Goal: Transaction & Acquisition: Download file/media

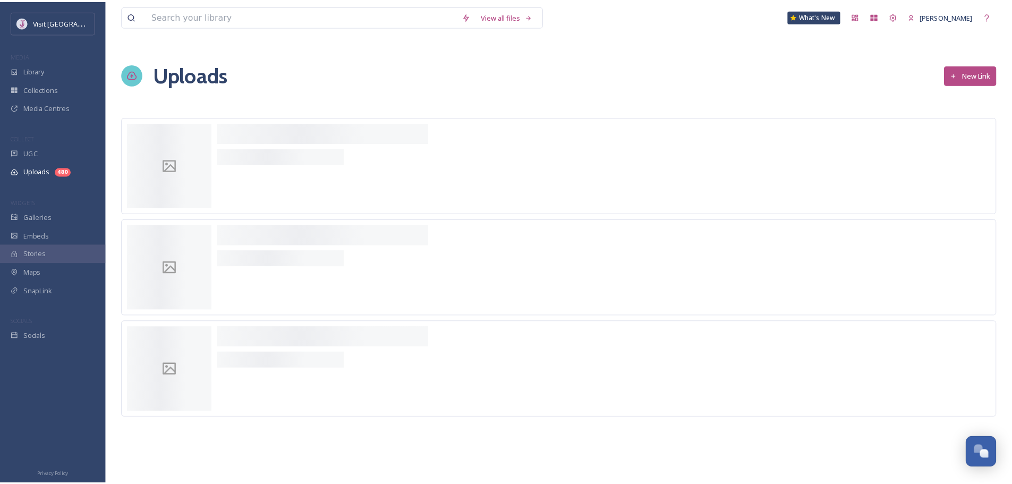
scroll to position [378, 0]
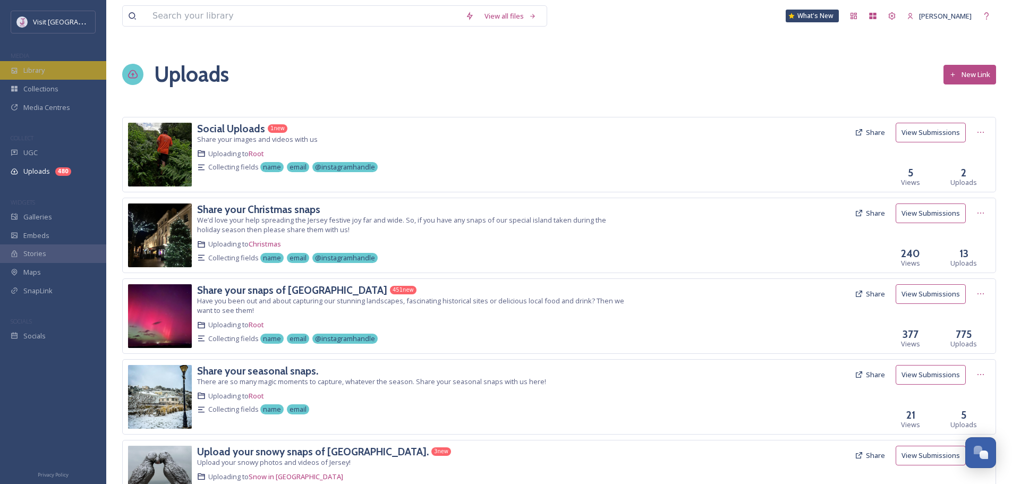
click at [70, 69] on div "Library" at bounding box center [53, 70] width 106 height 19
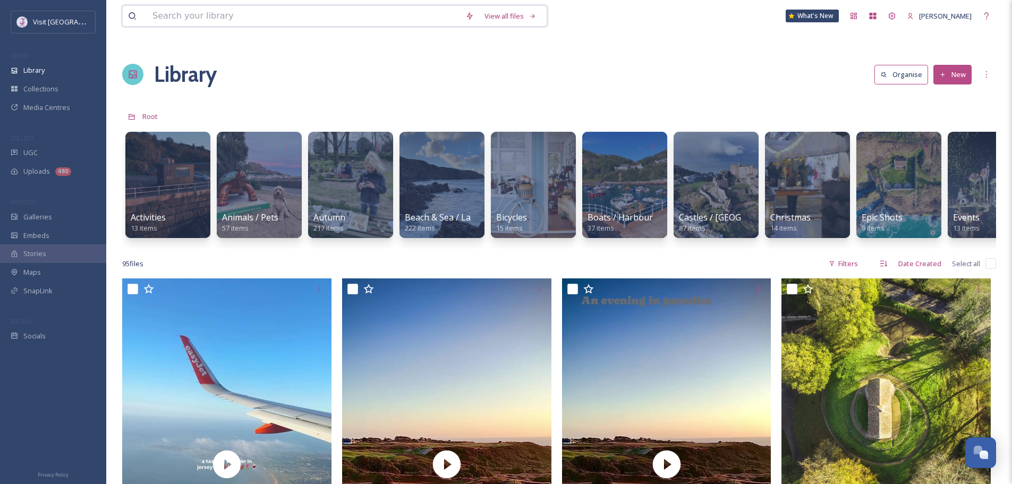
click at [319, 6] on input at bounding box center [303, 16] width 313 height 20
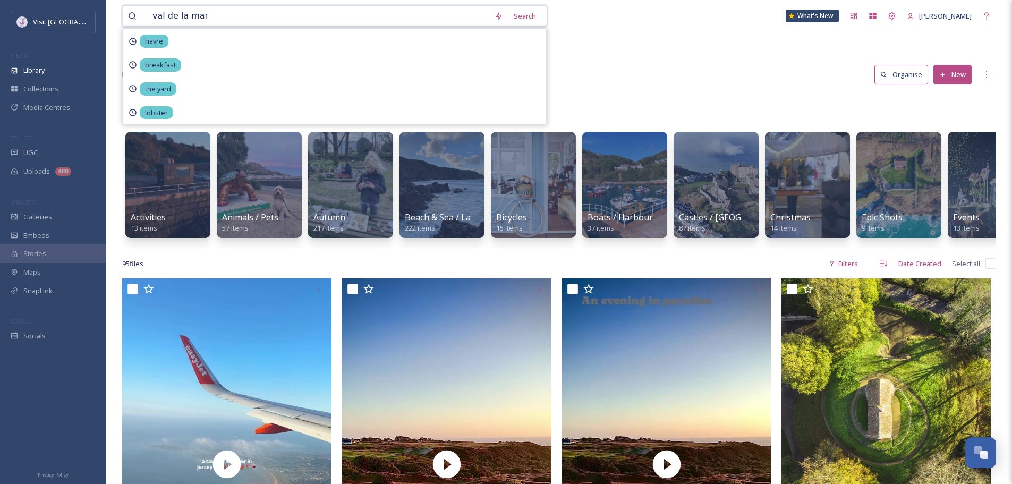
type input "val de la mare"
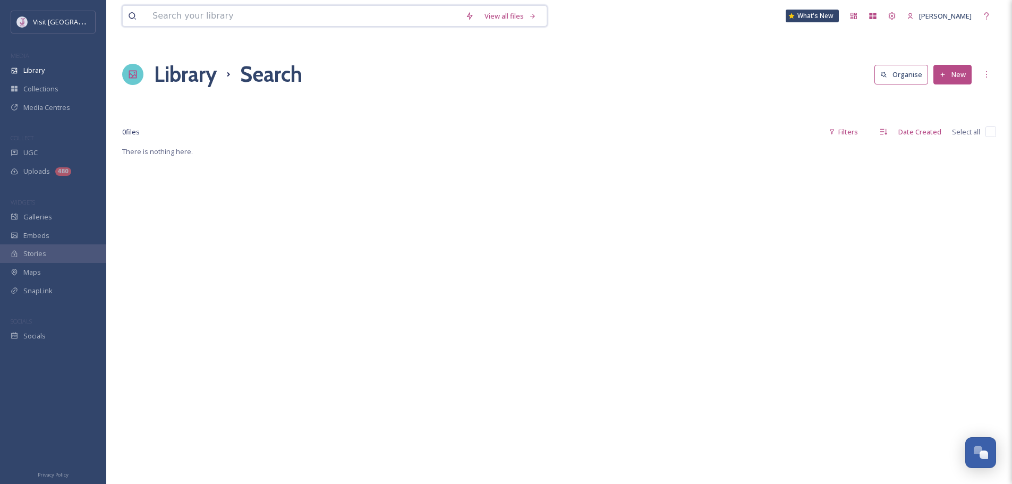
click at [364, 22] on input at bounding box center [303, 16] width 313 height 20
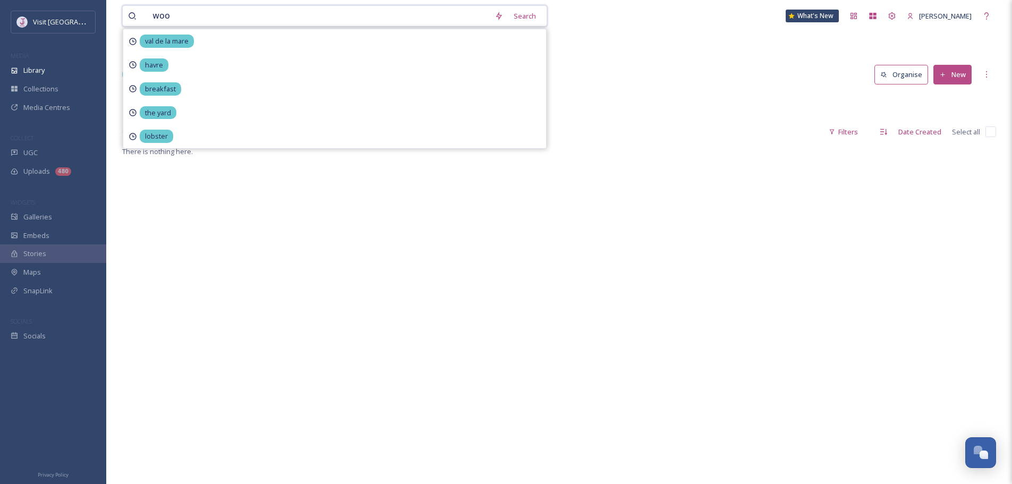
type input "wood"
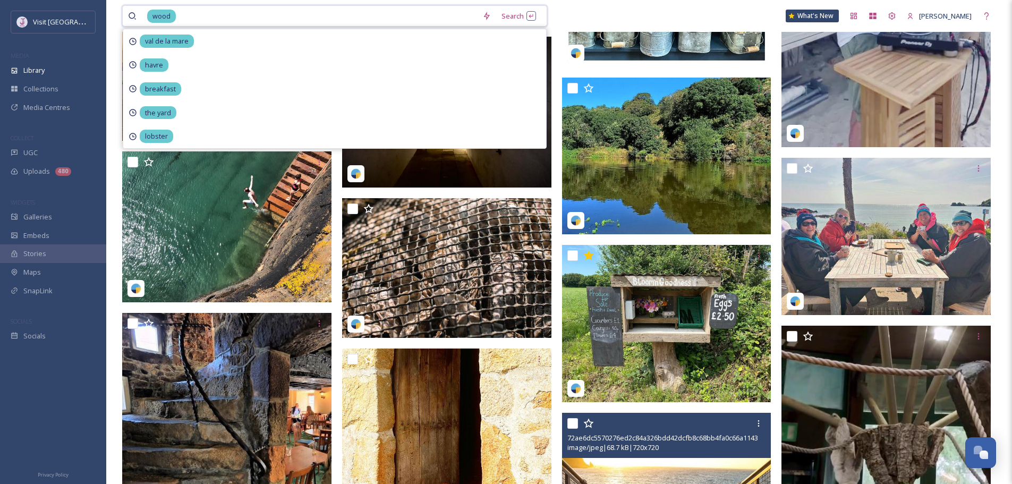
scroll to position [1181, 0]
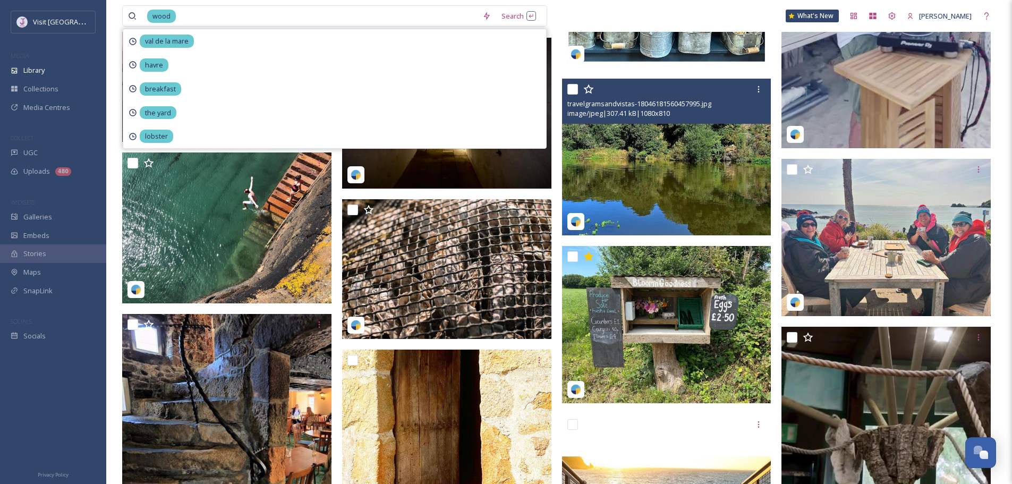
click at [652, 212] on img at bounding box center [666, 157] width 209 height 157
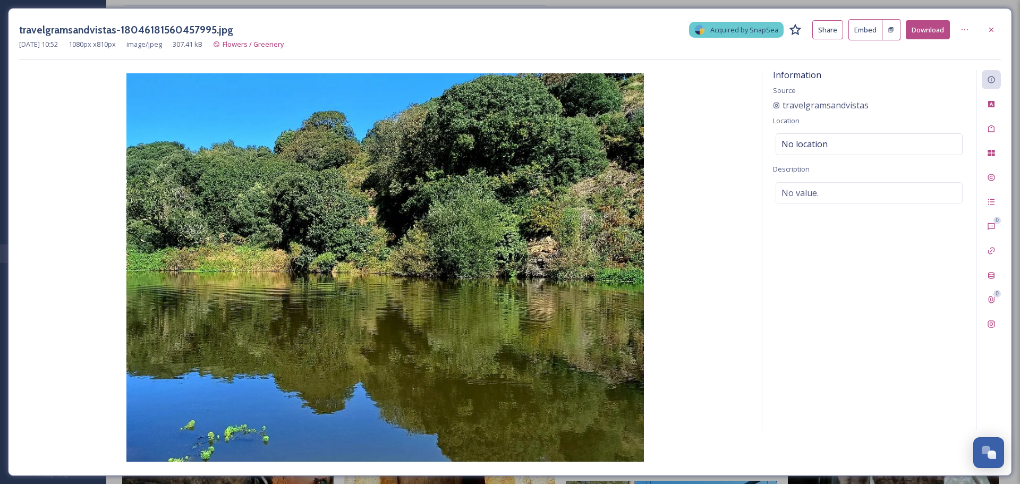
click at [575, 152] on img at bounding box center [385, 267] width 732 height 388
click at [989, 23] on div at bounding box center [991, 29] width 19 height 19
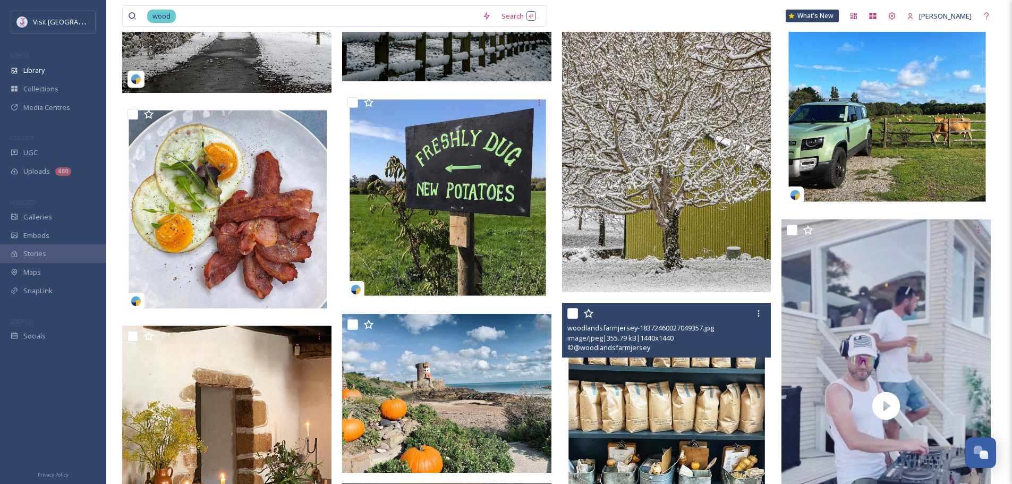
scroll to position [744, 0]
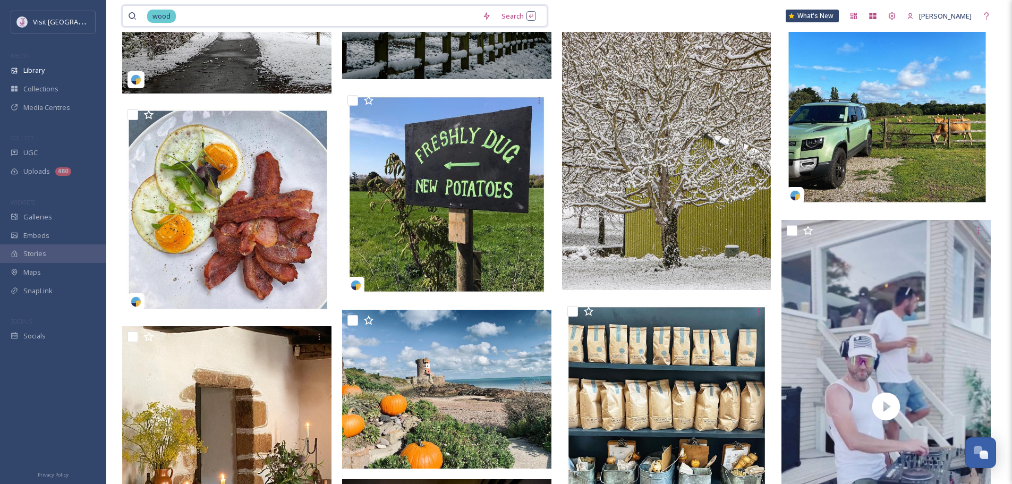
click at [406, 12] on input at bounding box center [327, 16] width 300 height 20
type input "resevoir"
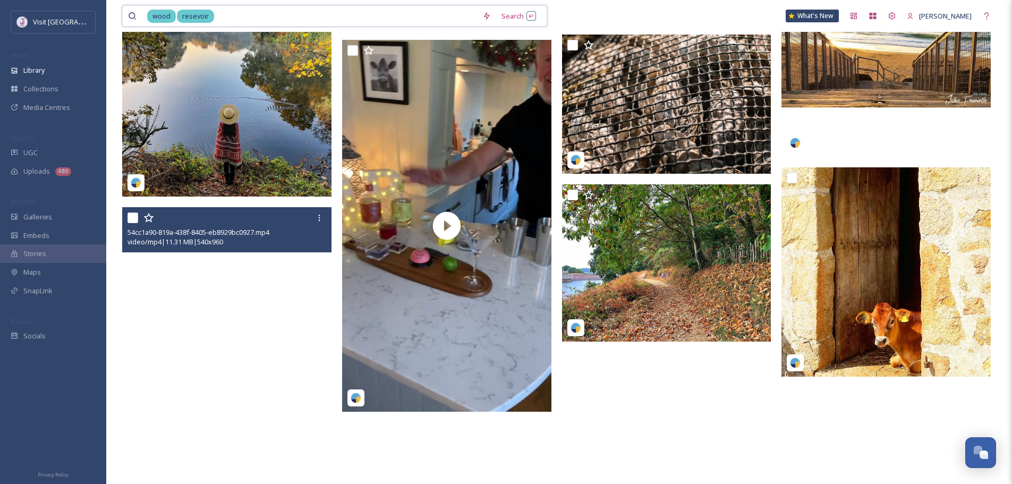
scroll to position [1562, 0]
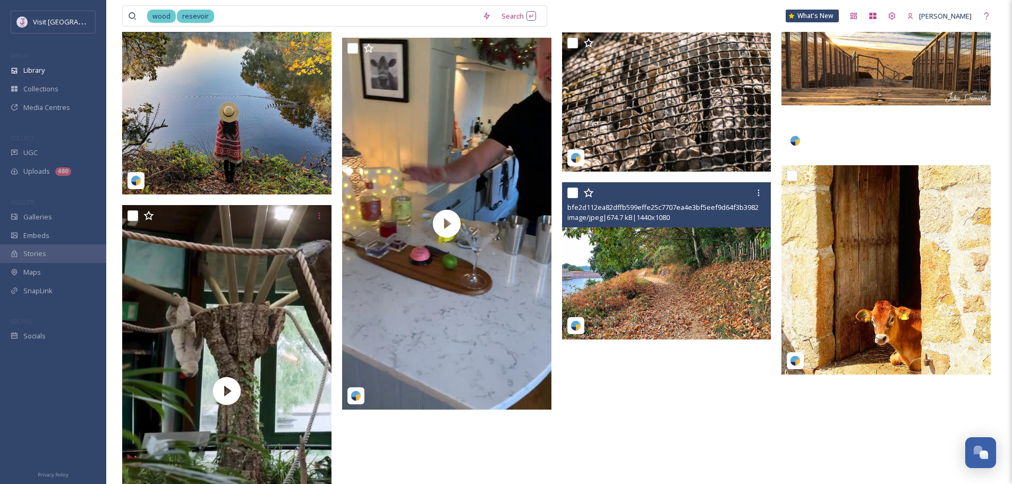
click at [634, 268] on img at bounding box center [666, 260] width 209 height 157
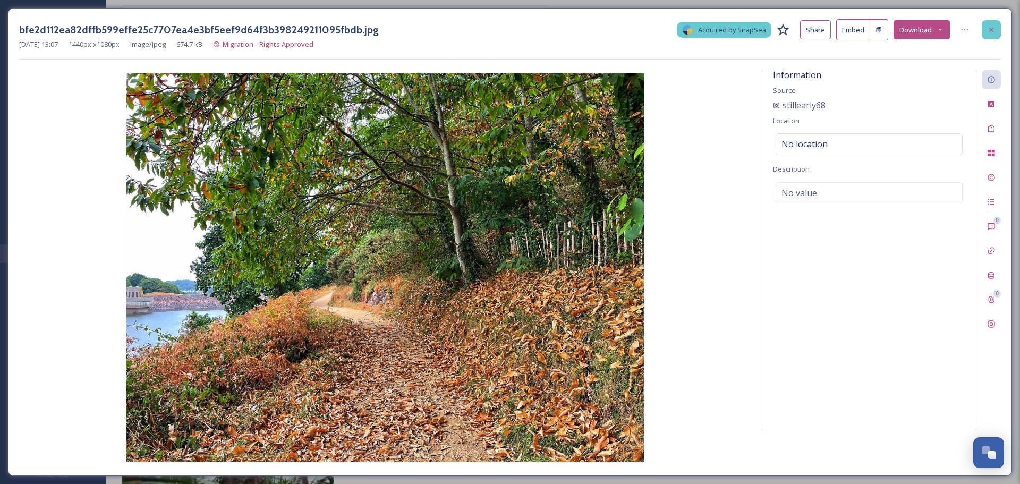
click at [994, 30] on icon at bounding box center [991, 30] width 9 height 9
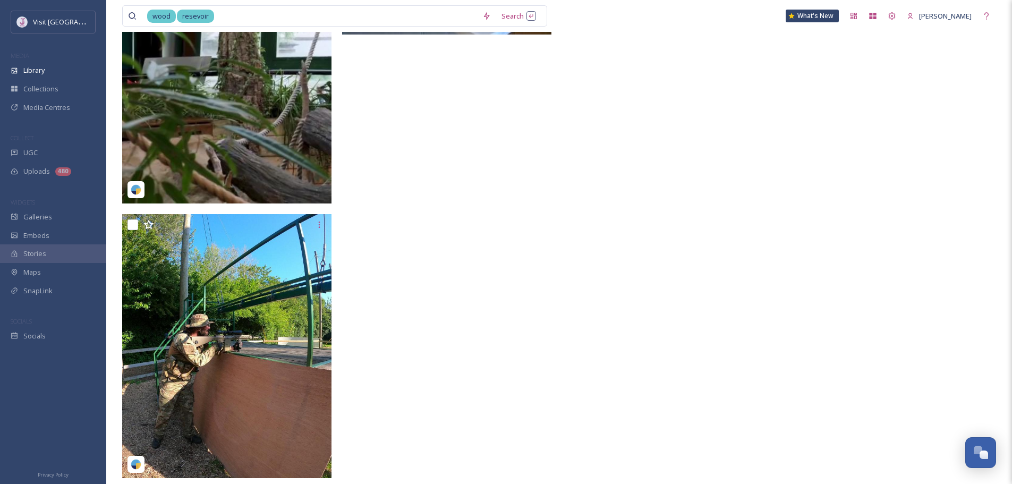
scroll to position [1965, 0]
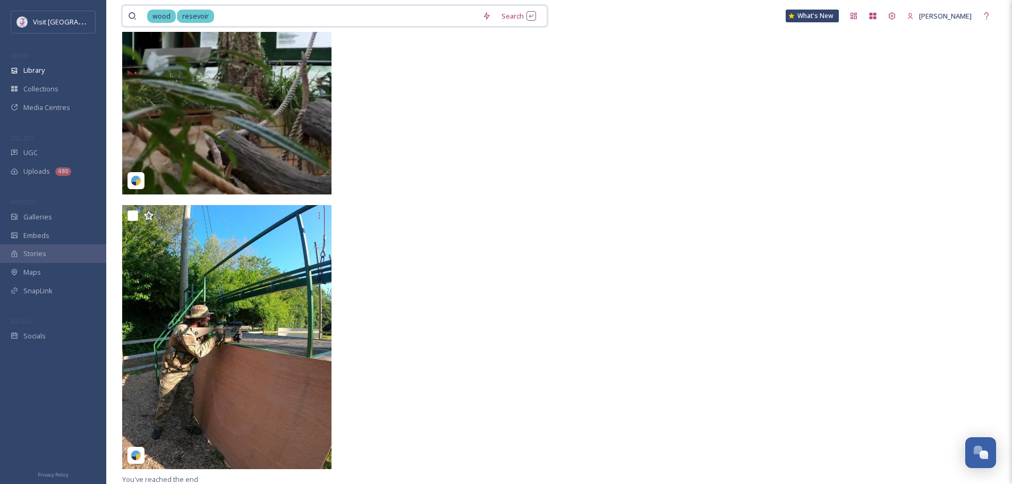
click at [258, 19] on input at bounding box center [346, 16] width 262 height 20
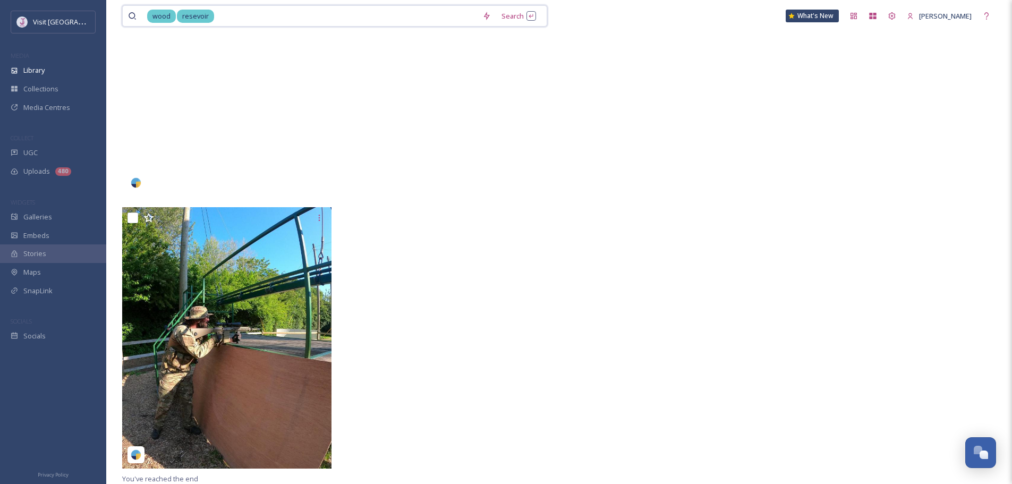
scroll to position [1942, 0]
type input "r"
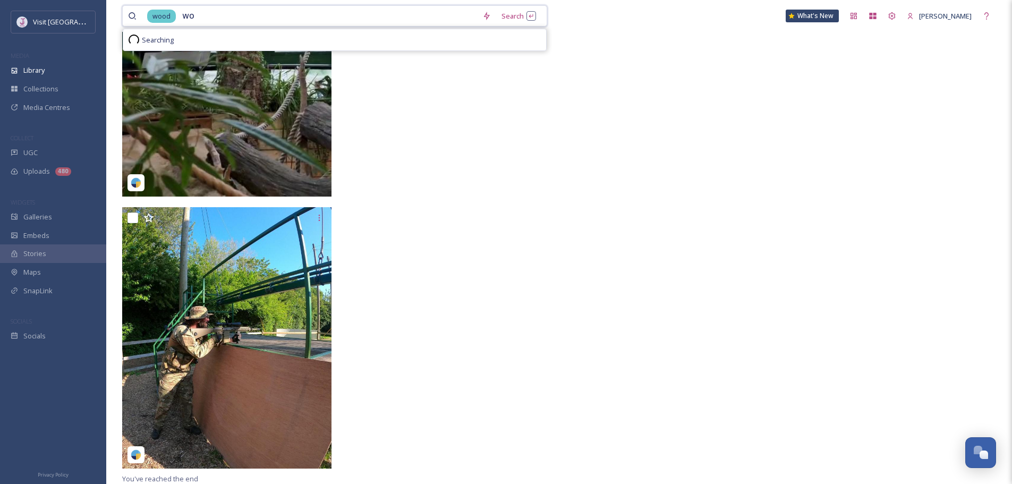
type input "w"
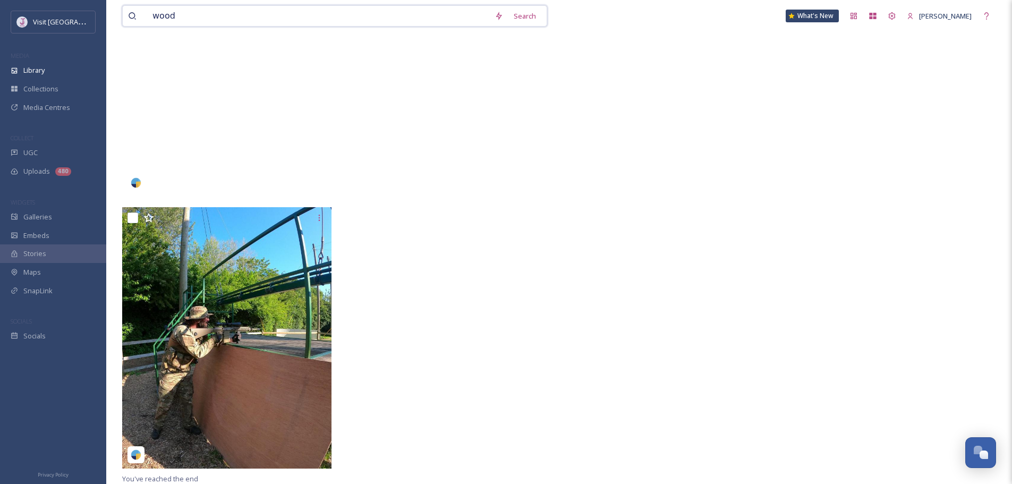
type input "[PERSON_NAME]"
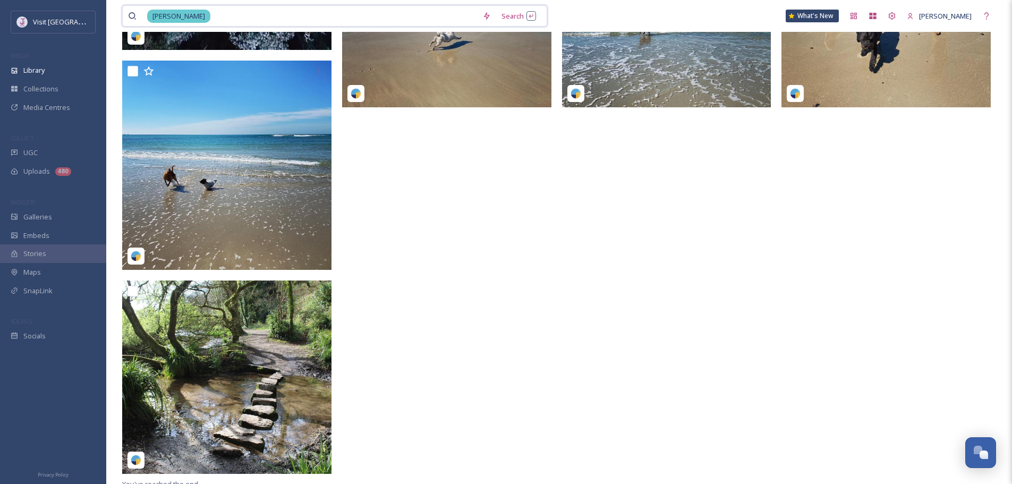
scroll to position [474, 0]
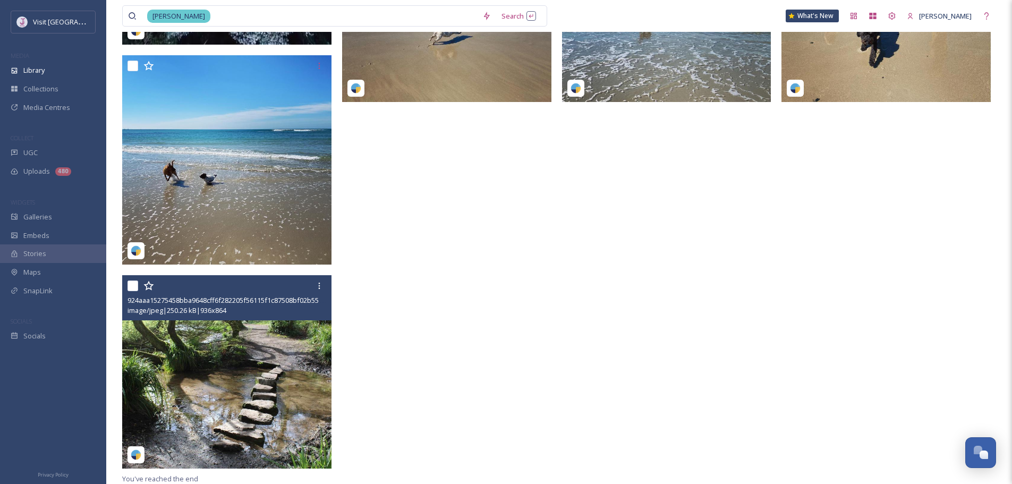
click at [287, 358] on img at bounding box center [226, 371] width 209 height 193
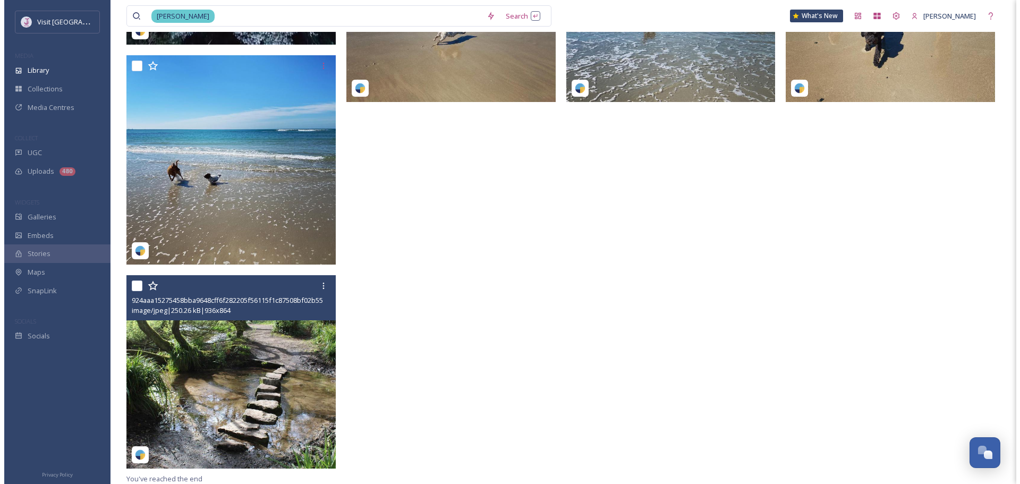
scroll to position [270, 0]
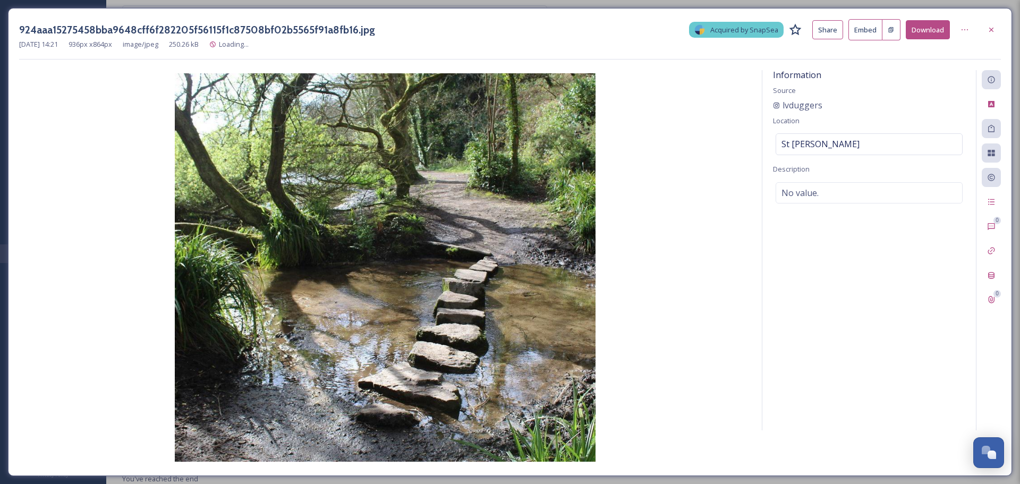
click at [918, 32] on button "Download" at bounding box center [928, 30] width 44 height 20
